Goal: Find contact information: Find contact information

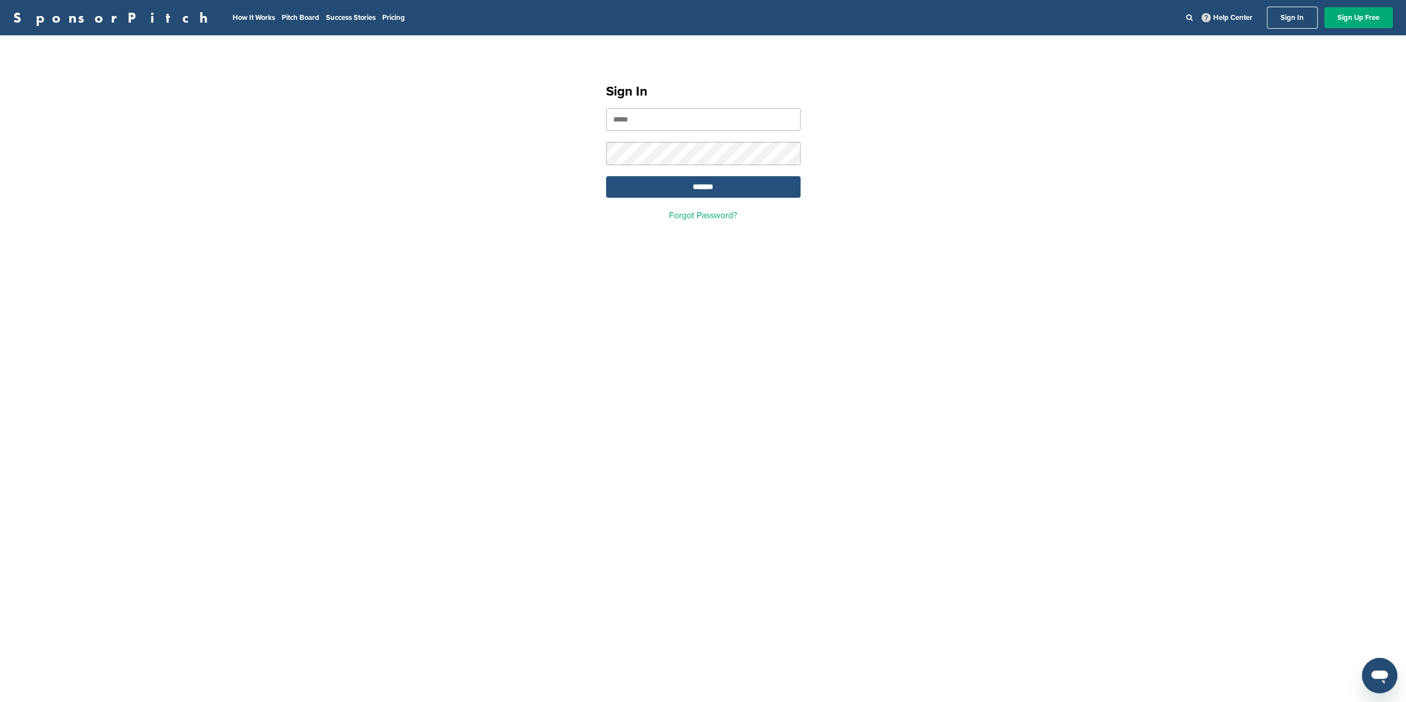
type input "**********"
click at [648, 191] on input "*******" at bounding box center [703, 187] width 194 height 22
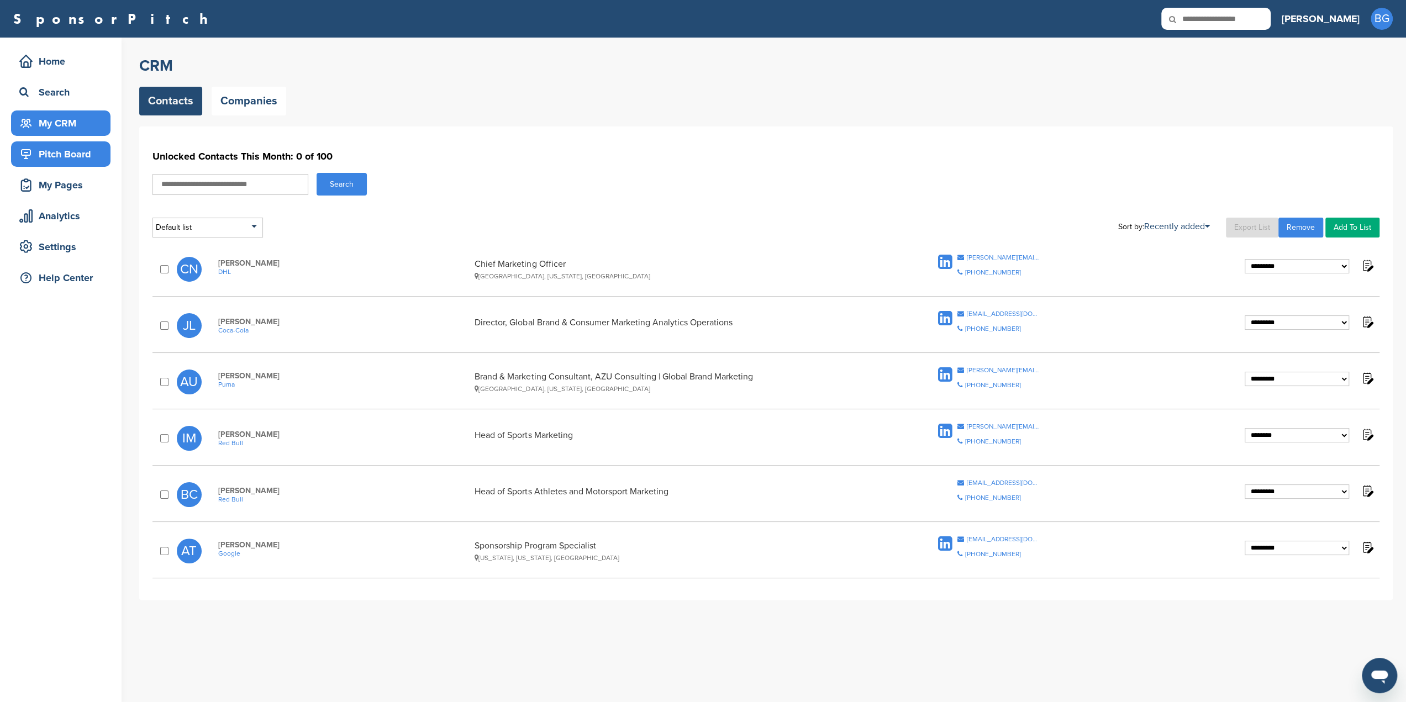
click at [68, 156] on div "Pitch Board" at bounding box center [64, 154] width 94 height 20
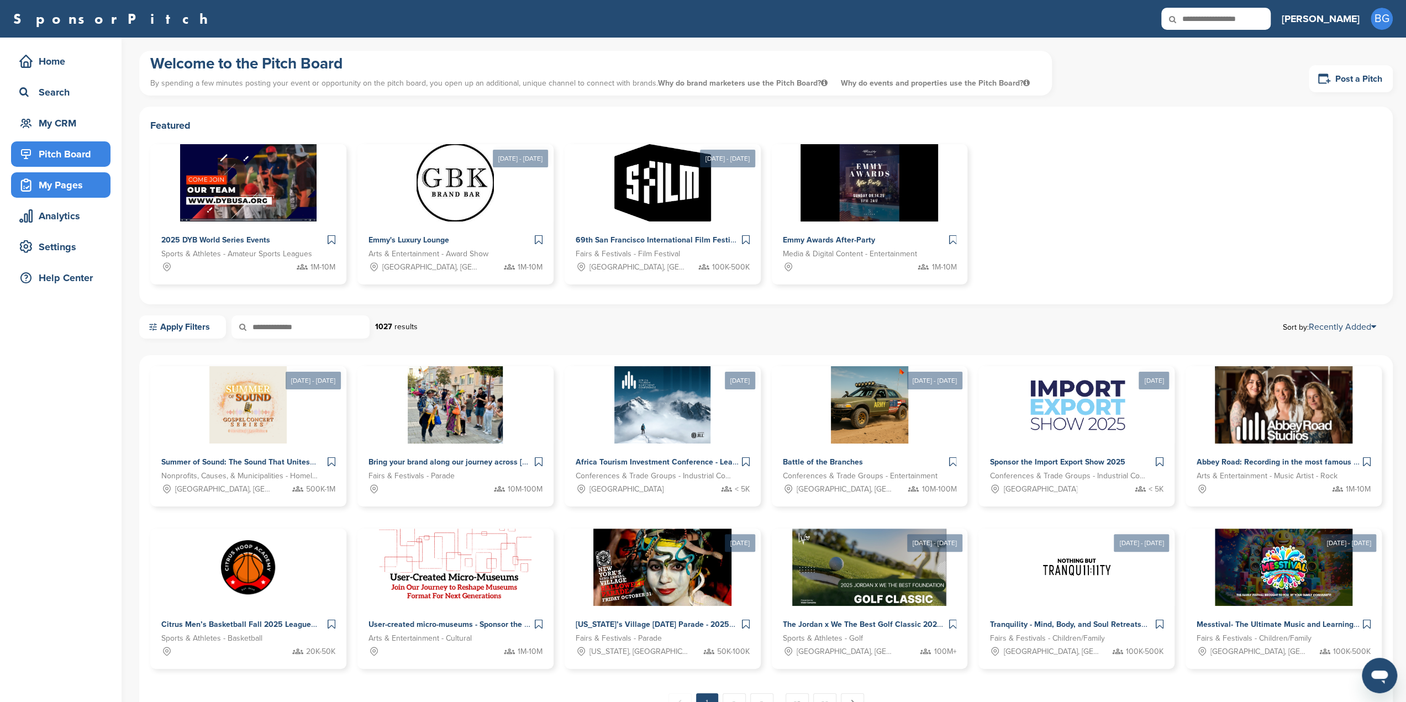
click at [60, 190] on div "My Pages" at bounding box center [64, 185] width 94 height 20
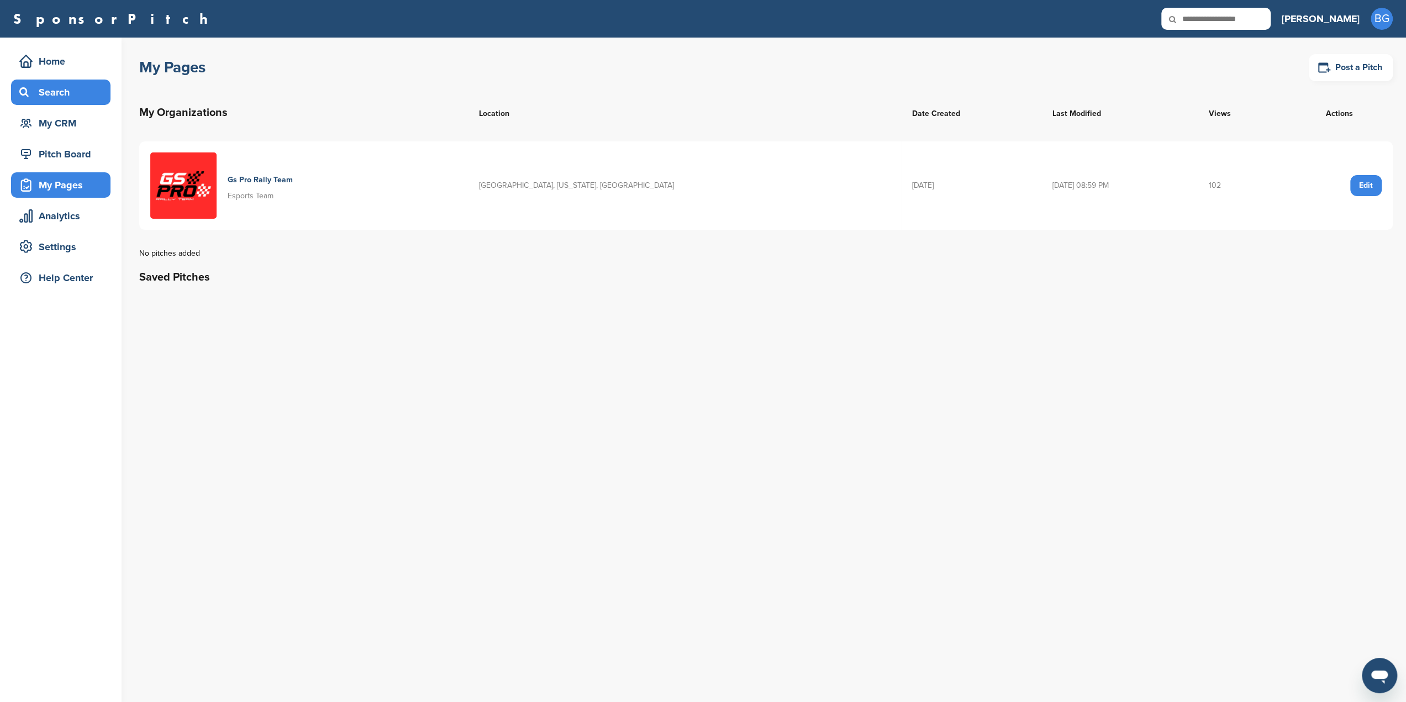
click at [34, 93] on div "Search" at bounding box center [64, 92] width 94 height 20
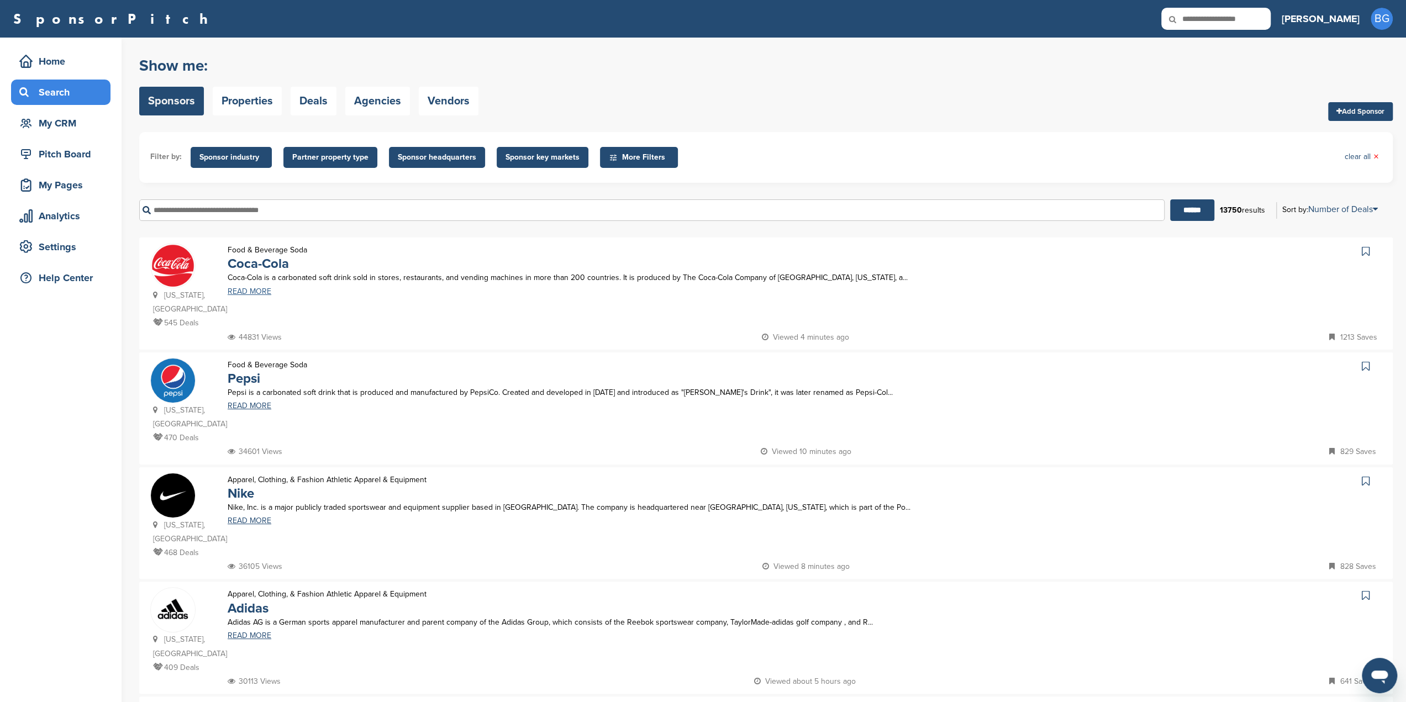
click at [247, 291] on link "READ MORE" at bounding box center [654, 292] width 852 height 8
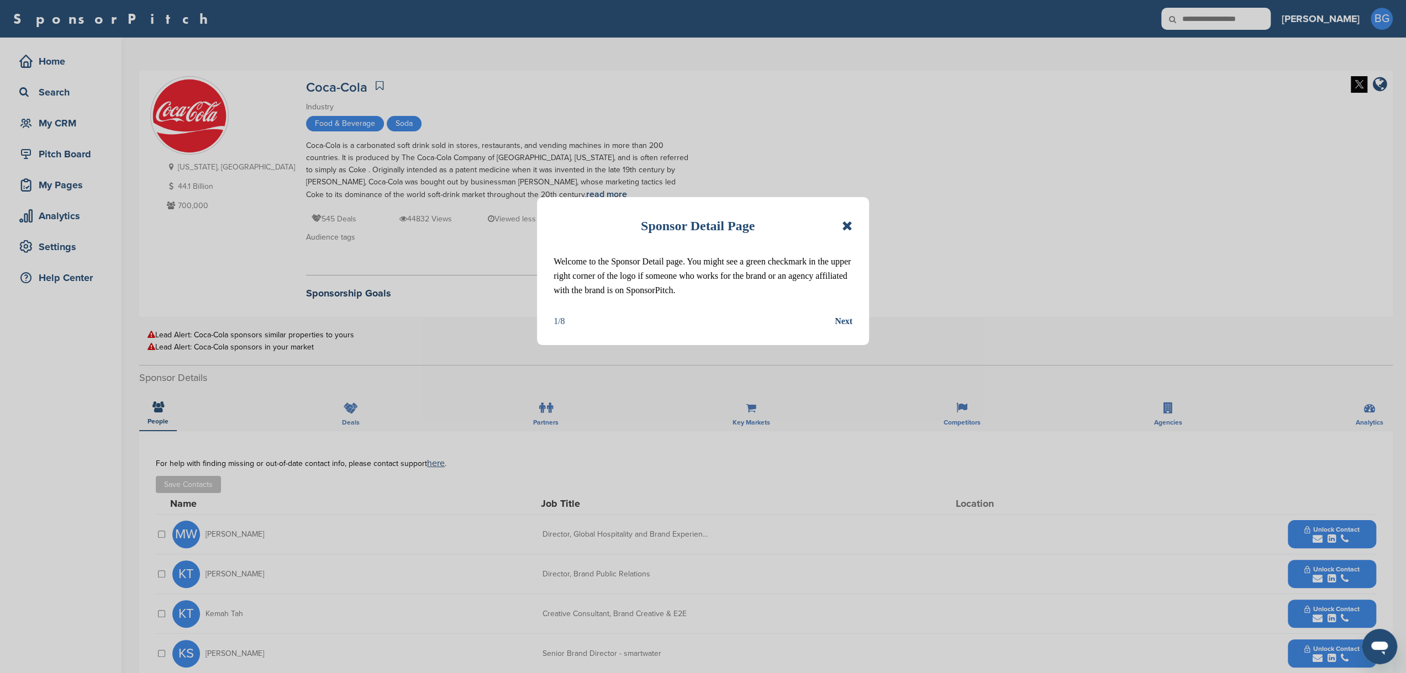
click at [848, 226] on icon at bounding box center [847, 225] width 10 height 13
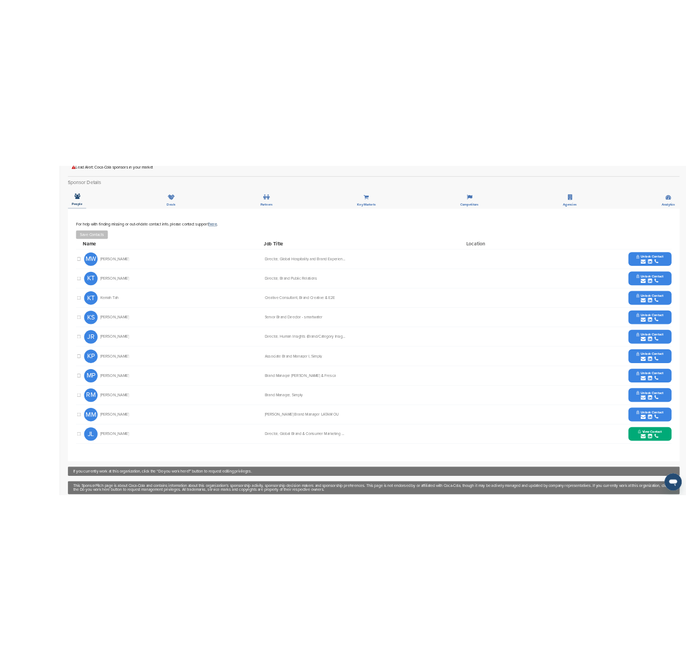
scroll to position [346, 0]
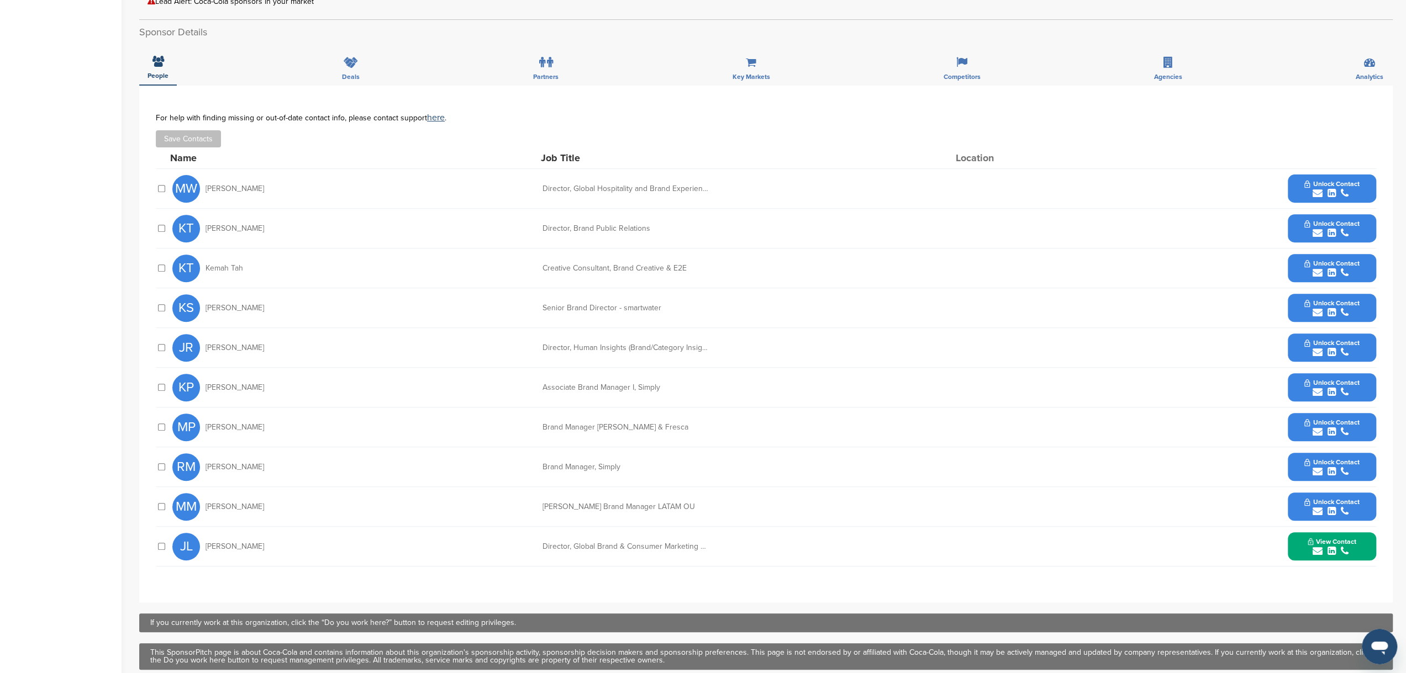
click at [1319, 193] on icon "submit" at bounding box center [1317, 193] width 10 height 10
drag, startPoint x: 1270, startPoint y: 216, endPoint x: 1360, endPoint y: 217, distance: 89.5
click at [1361, 217] on div "micawong@coca-cola.com" at bounding box center [1311, 221] width 102 height 15
copy div "micawong@coca-cola.com"
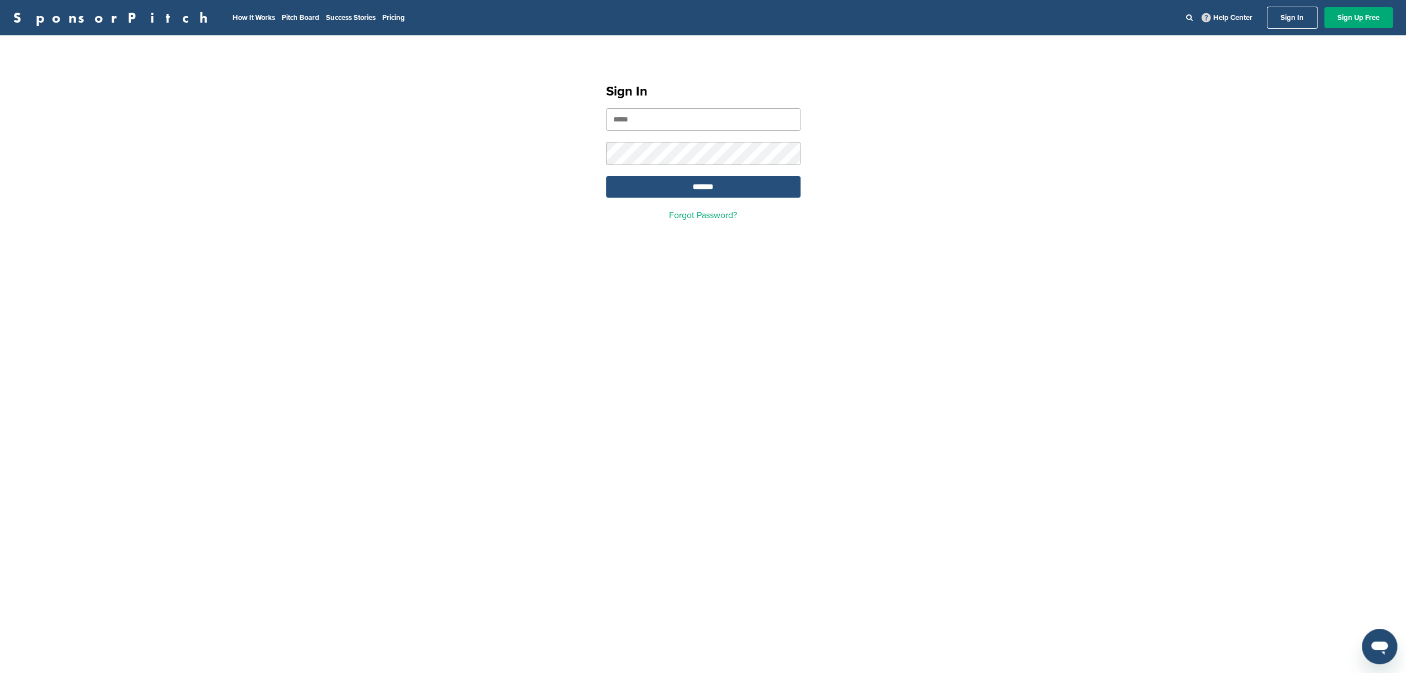
type input "**********"
click at [695, 184] on input "*******" at bounding box center [703, 187] width 194 height 22
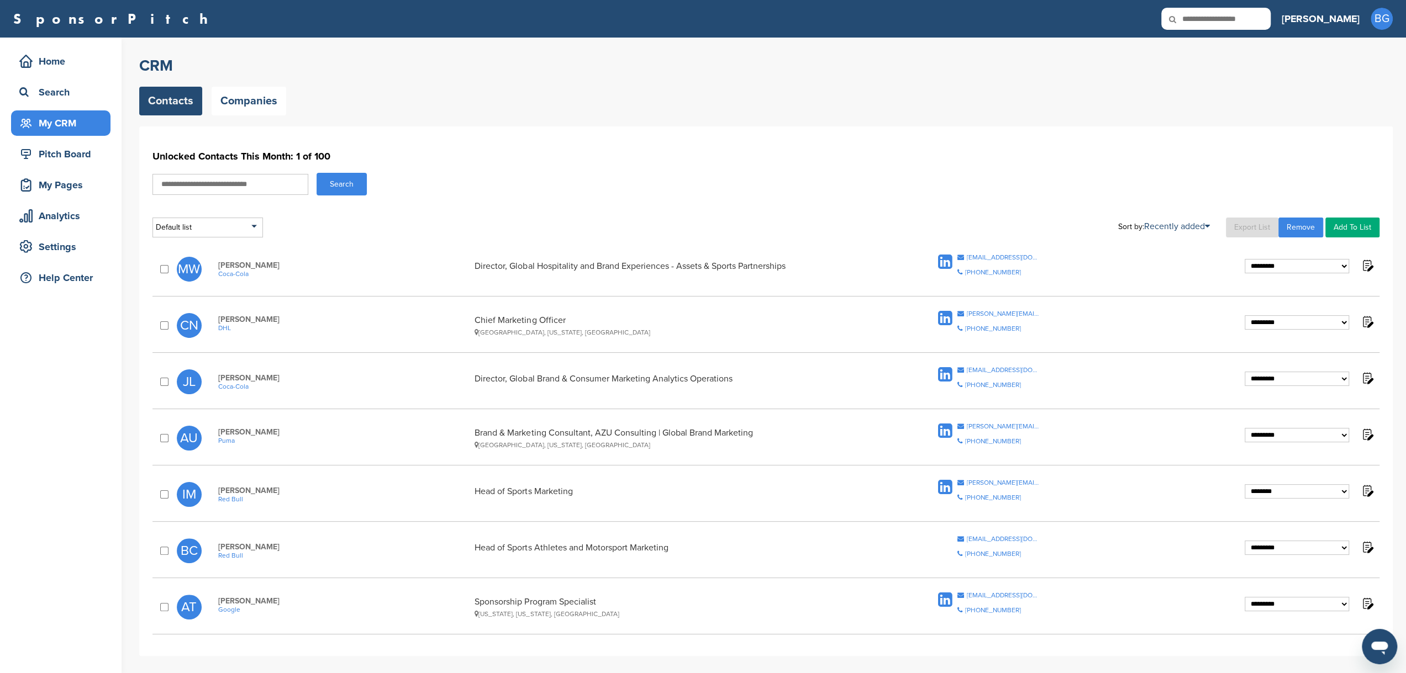
click at [1343, 321] on select "**********" at bounding box center [1296, 322] width 104 height 14
click at [450, 176] on div "Search" at bounding box center [765, 184] width 1227 height 23
click at [64, 91] on div "Search" at bounding box center [64, 92] width 94 height 20
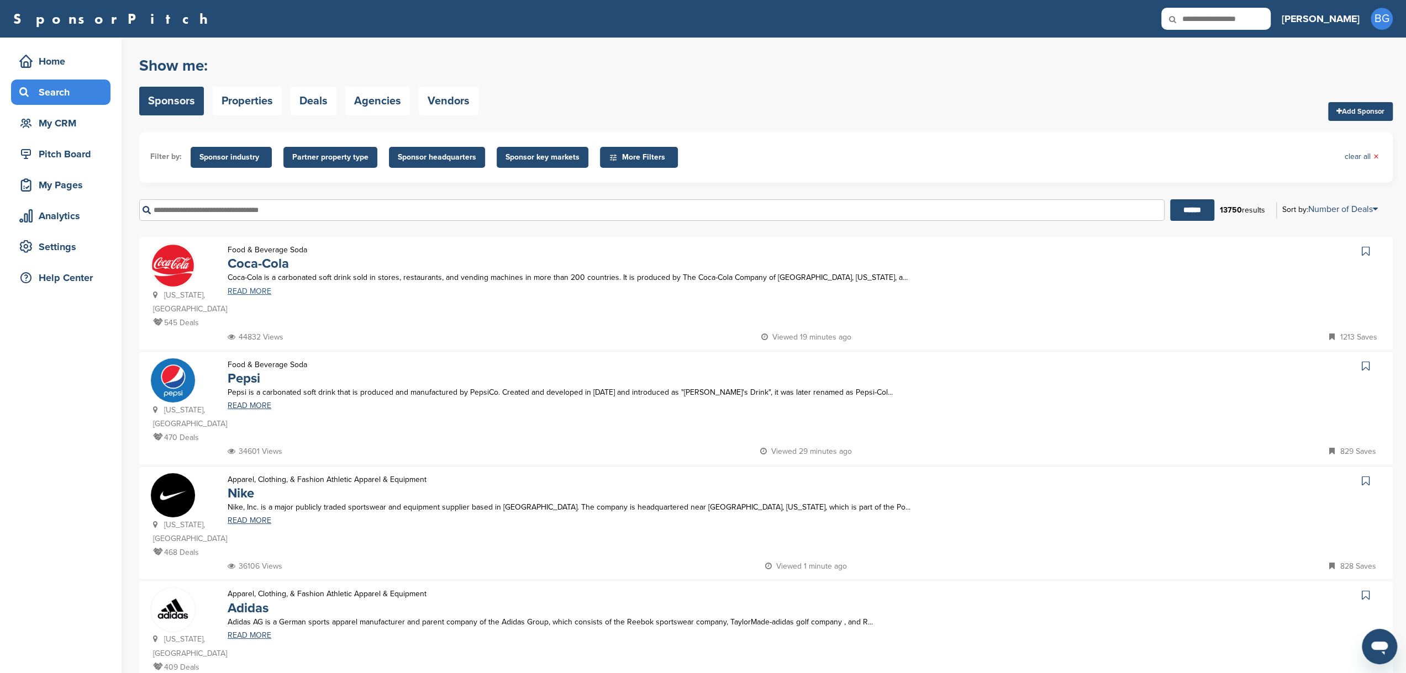
click at [245, 291] on link "READ MORE" at bounding box center [654, 292] width 852 height 8
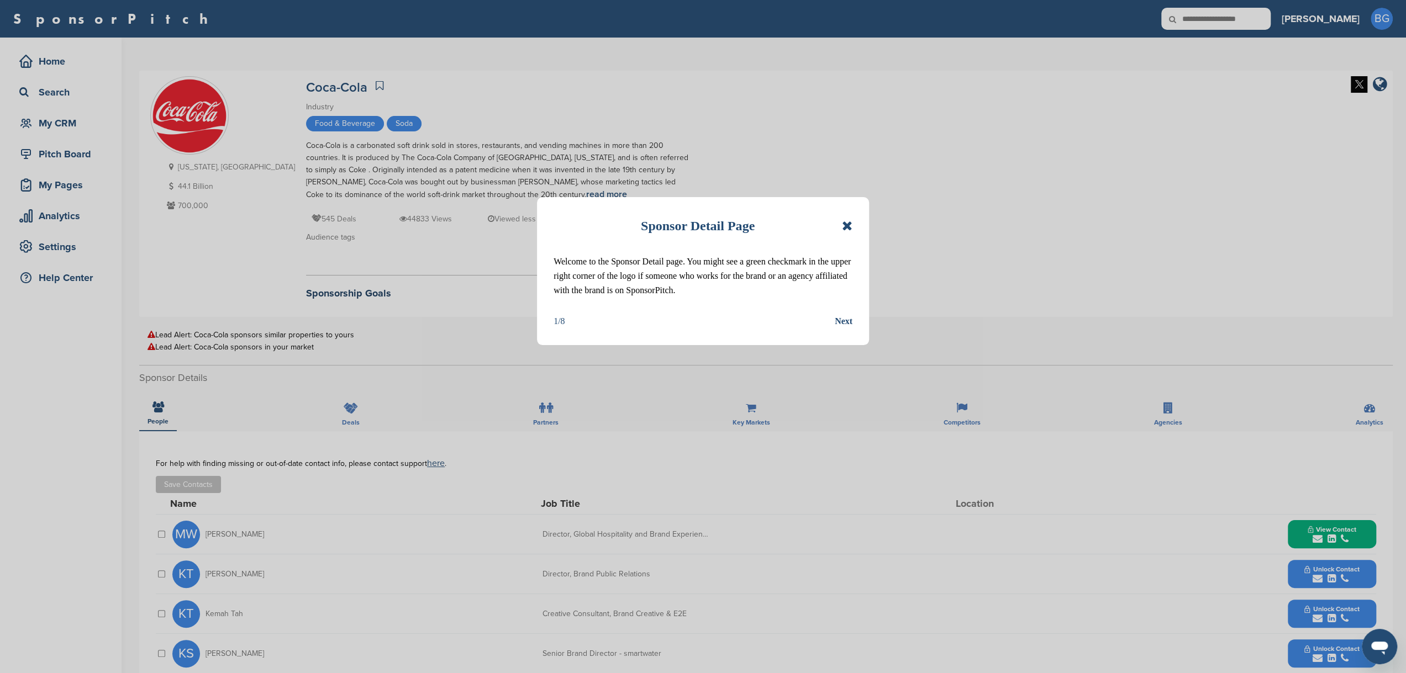
click at [849, 228] on icon at bounding box center [847, 225] width 10 height 13
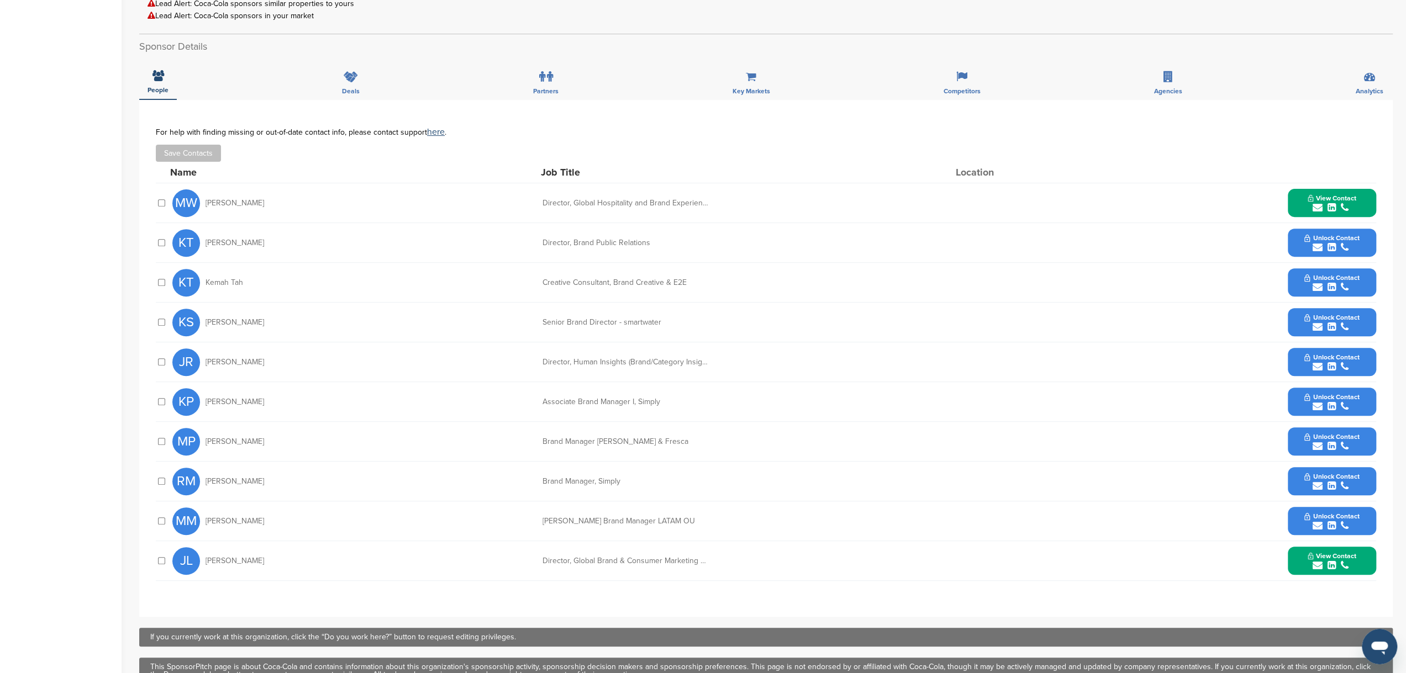
scroll to position [618, 0]
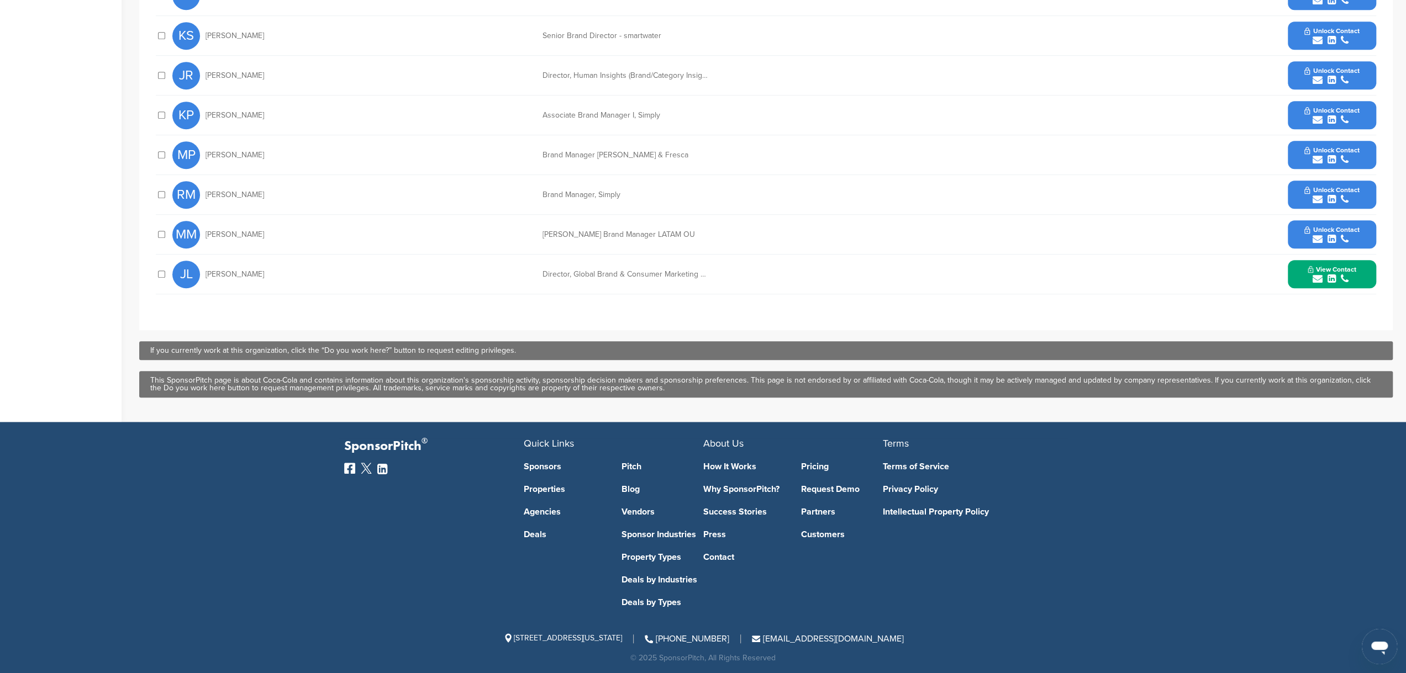
click at [1339, 234] on div "submit" at bounding box center [1331, 239] width 55 height 10
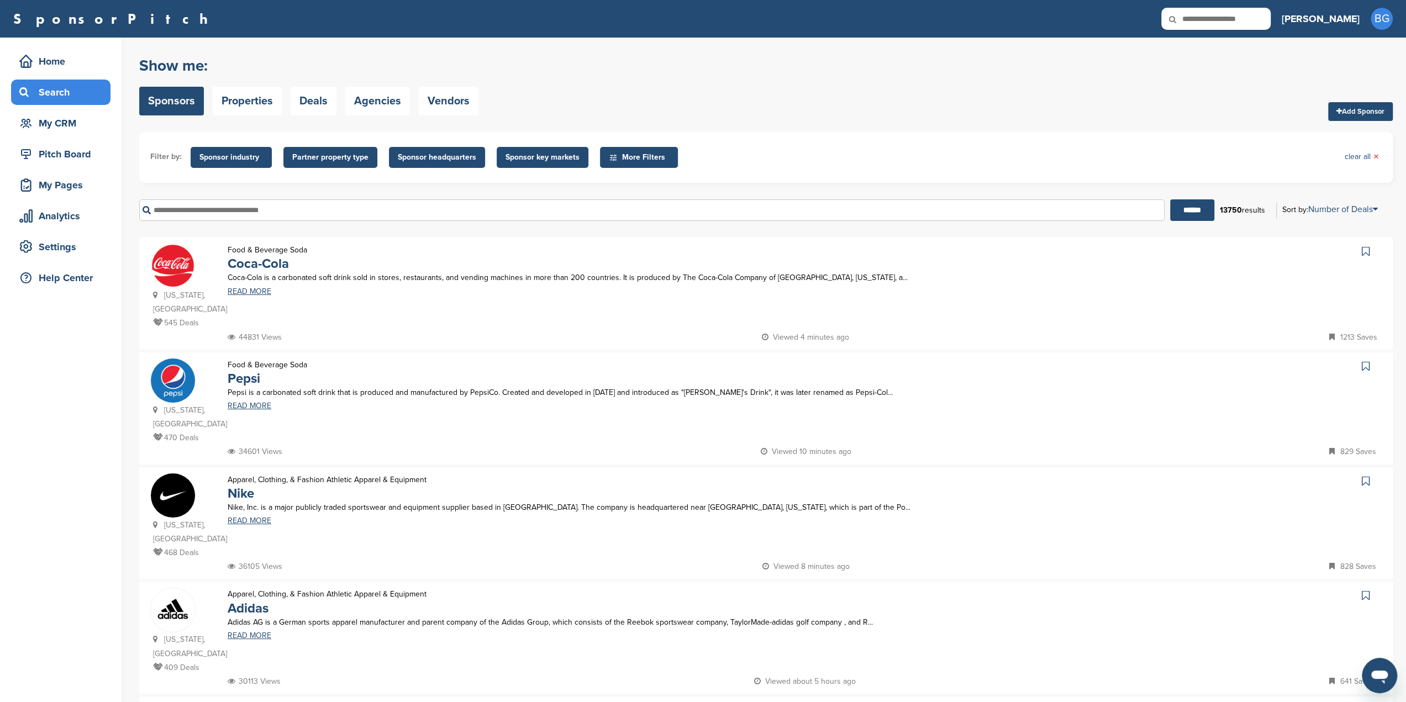
click at [186, 373] on img at bounding box center [173, 380] width 44 height 45
click at [189, 495] on img at bounding box center [173, 495] width 44 height 44
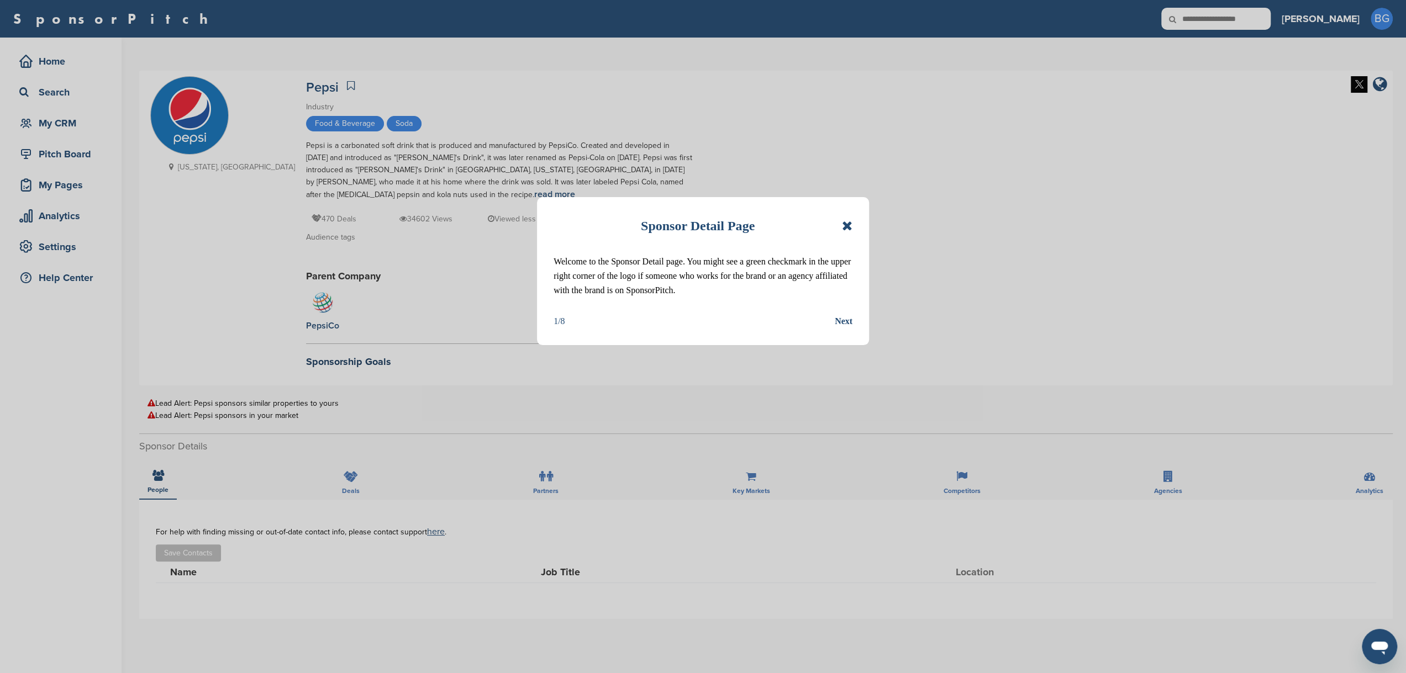
click at [839, 226] on div "Sponsor Detail Page" at bounding box center [702, 226] width 299 height 24
click at [843, 228] on icon at bounding box center [847, 225] width 10 height 13
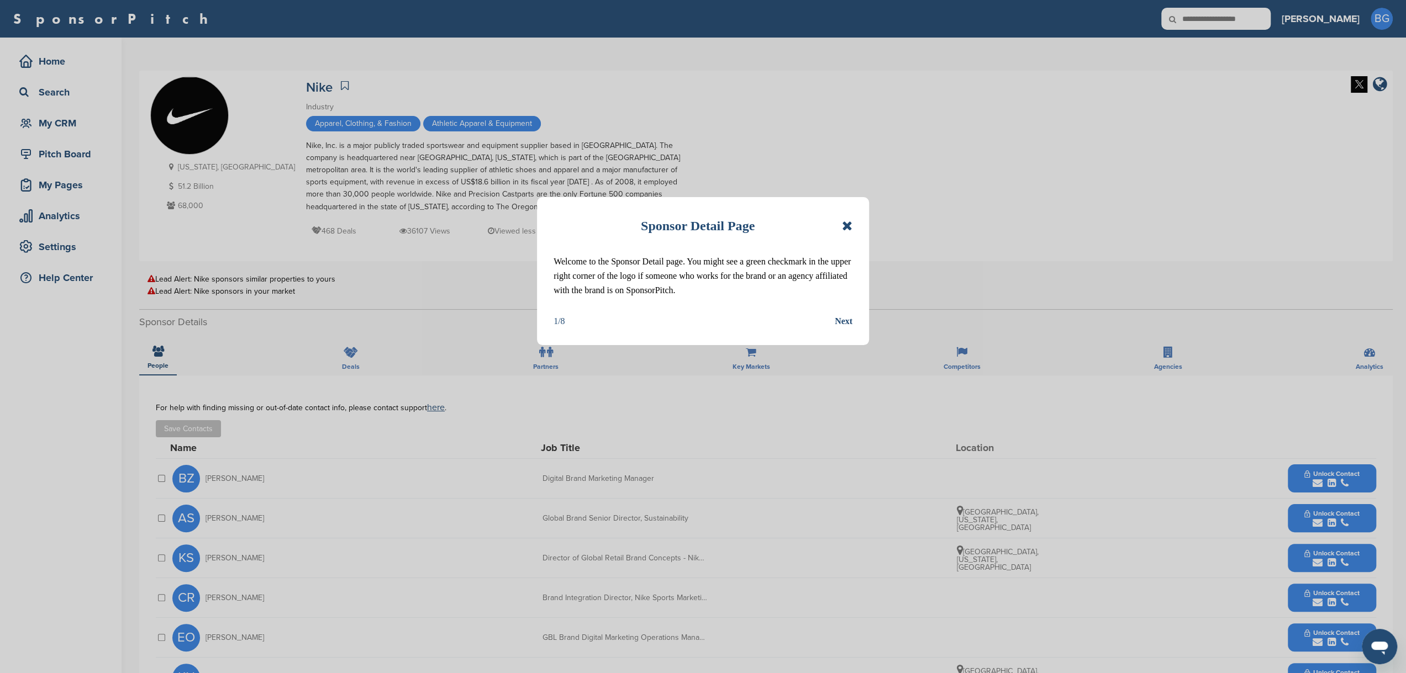
click at [846, 225] on icon at bounding box center [847, 225] width 10 height 13
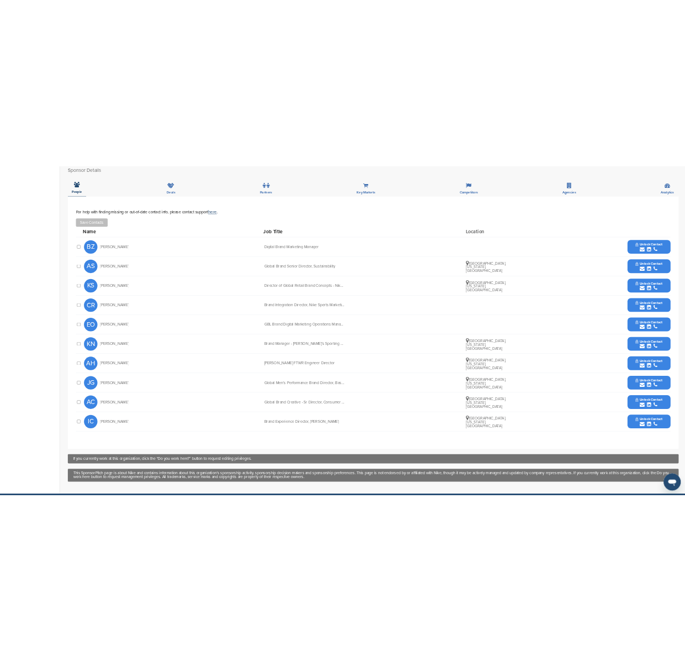
scroll to position [311, 0]
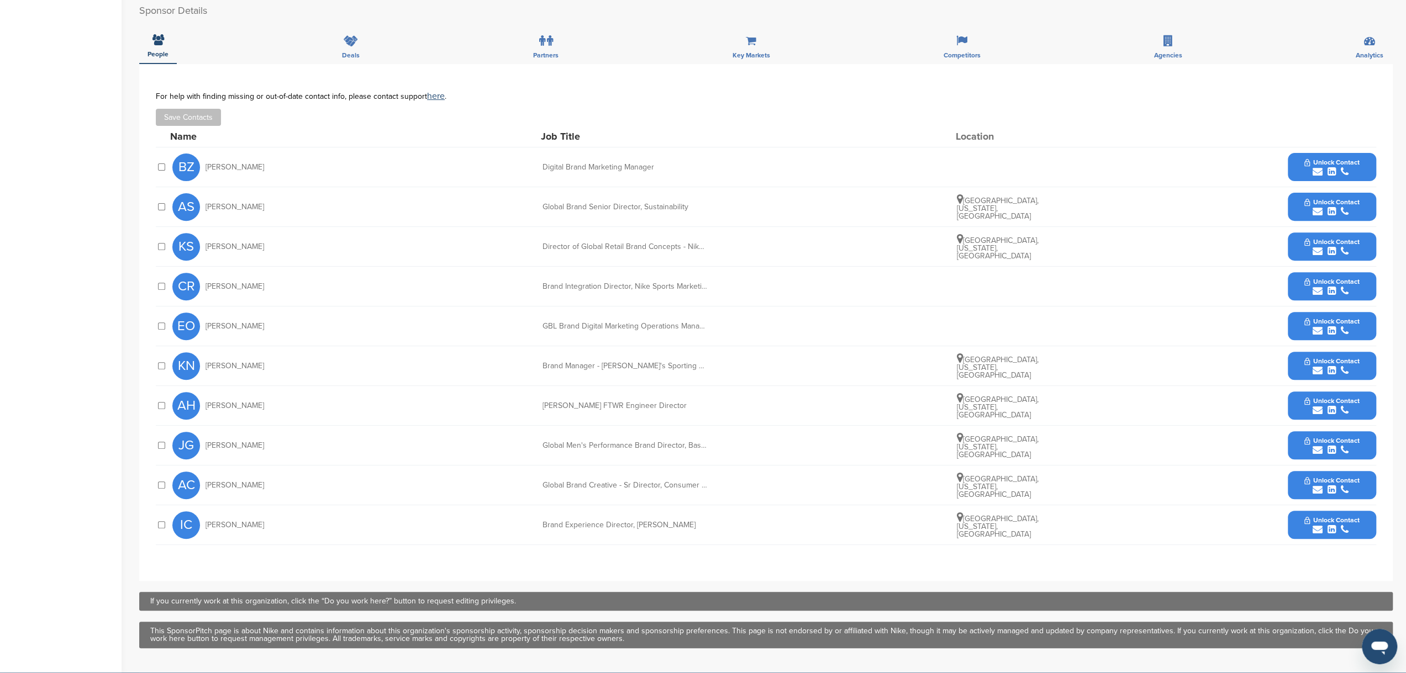
click at [1325, 163] on span "Unlock Contact" at bounding box center [1331, 163] width 55 height 8
click at [1294, 151] on button "View Contact" at bounding box center [1331, 167] width 75 height 33
click at [1327, 203] on span "Unlock Contact" at bounding box center [1331, 202] width 55 height 8
